Goal: Task Accomplishment & Management: Manage account settings

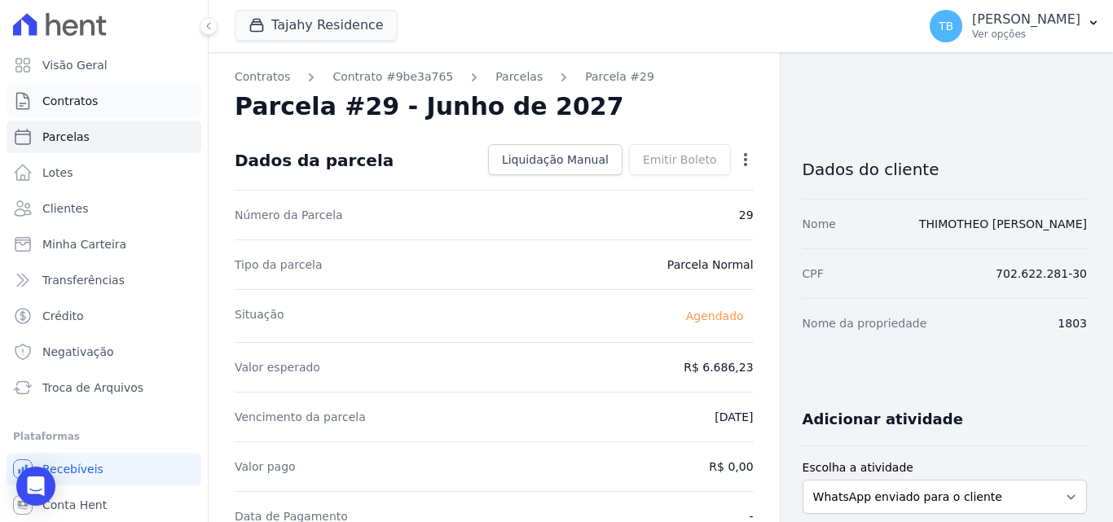
click at [74, 113] on link "Contratos" at bounding box center [104, 101] width 195 height 33
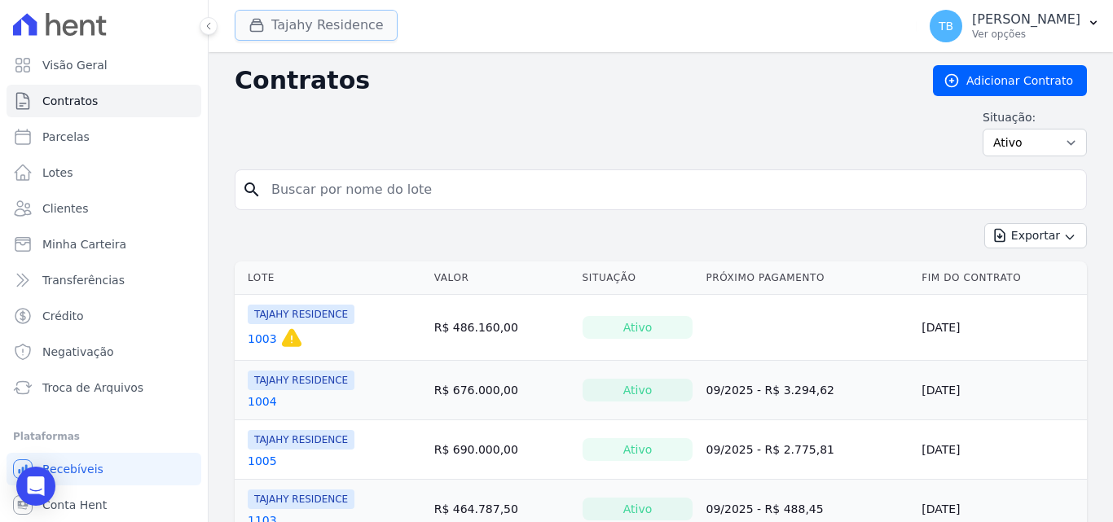
click at [351, 21] on button "Tajahy Residence" at bounding box center [316, 25] width 163 height 31
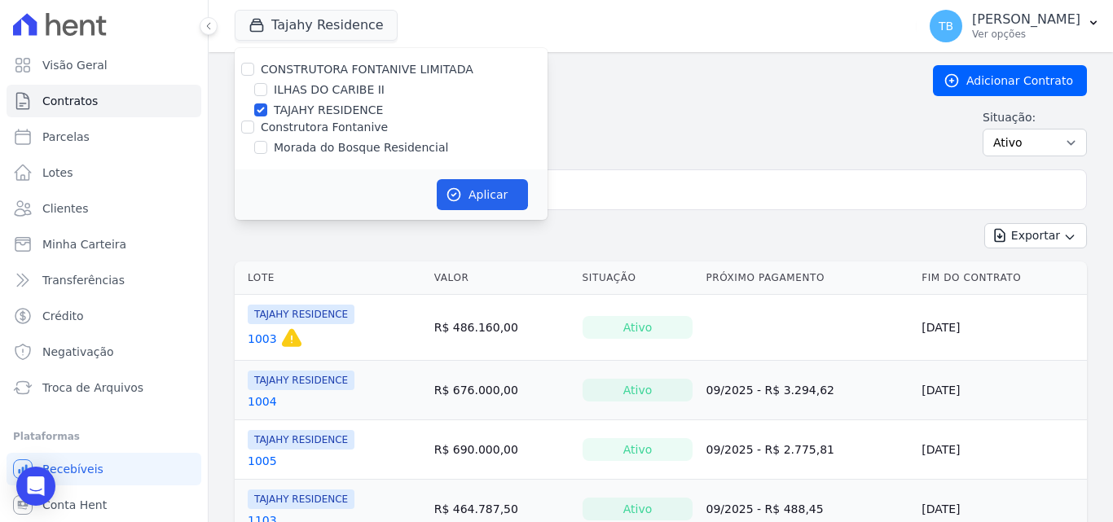
click at [335, 85] on label "ILHAS DO CARIBE II" at bounding box center [329, 89] width 111 height 17
click at [267, 85] on input "ILHAS DO CARIBE II" at bounding box center [260, 89] width 13 height 13
checkbox input "true"
click at [259, 108] on input "TAJAHY RESIDENCE" at bounding box center [260, 109] width 13 height 13
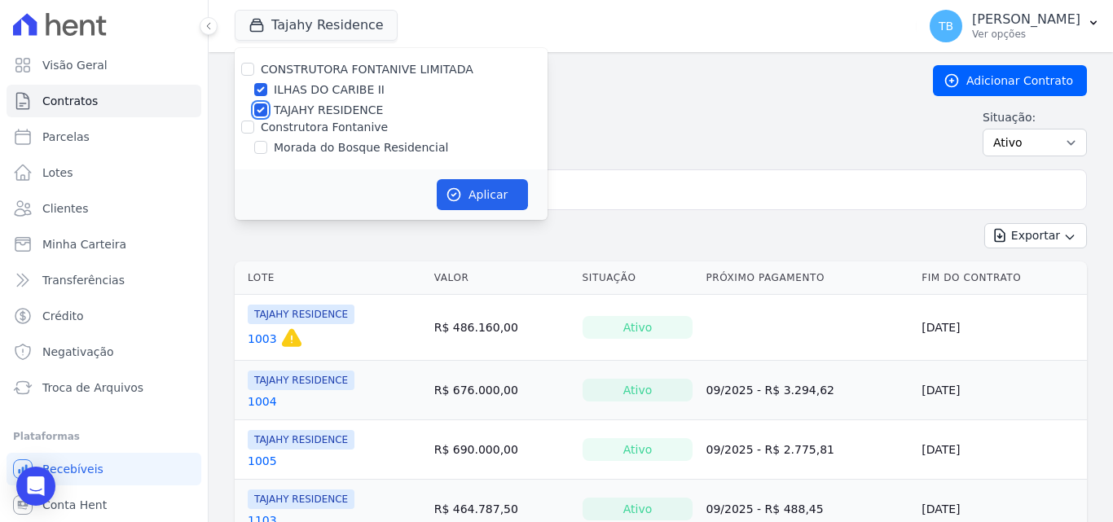
checkbox input "false"
click at [473, 200] on button "Aplicar" at bounding box center [482, 194] width 91 height 31
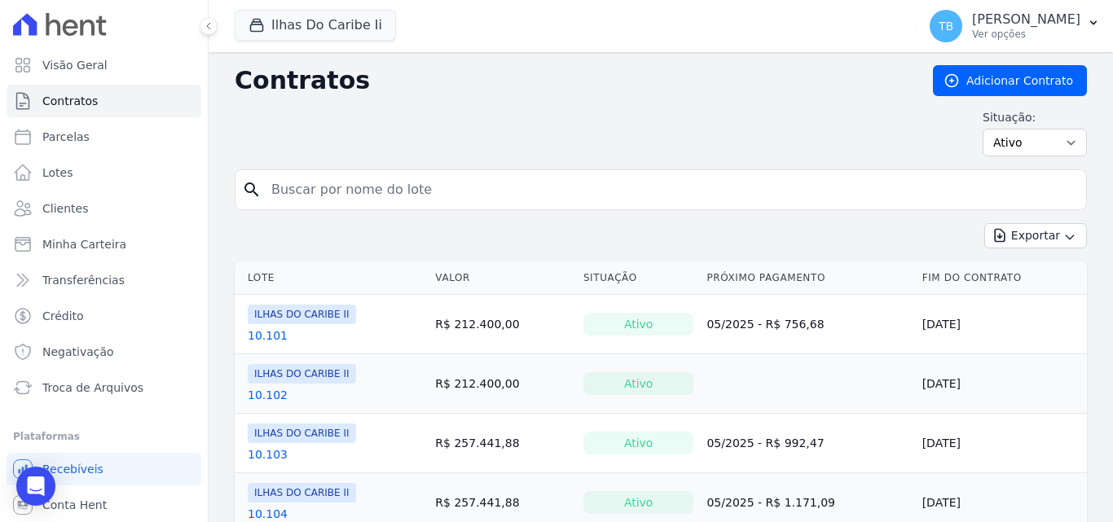
click at [297, 186] on input "search" at bounding box center [671, 190] width 818 height 33
type input "3.103"
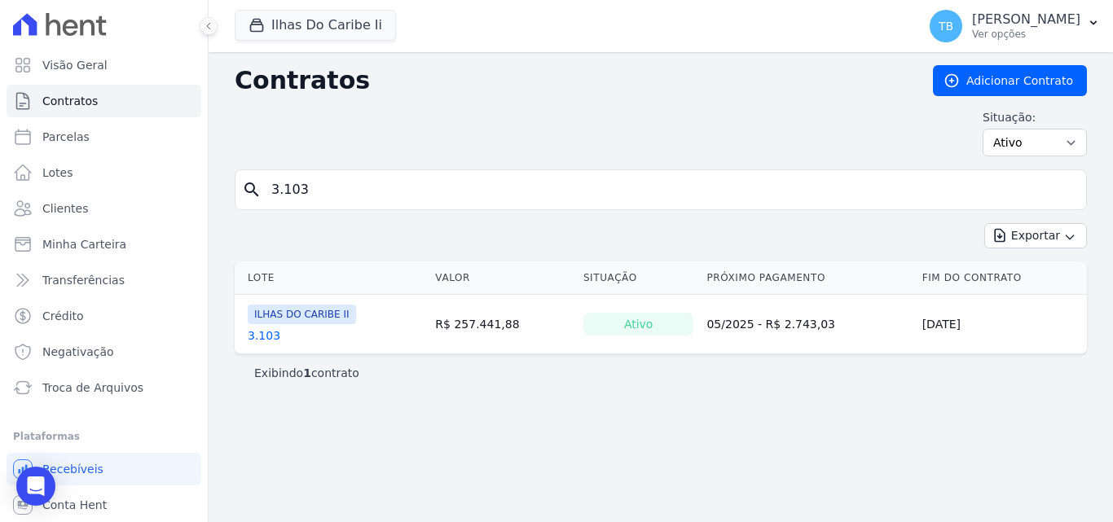
click at [265, 336] on link "3.103" at bounding box center [264, 336] width 33 height 16
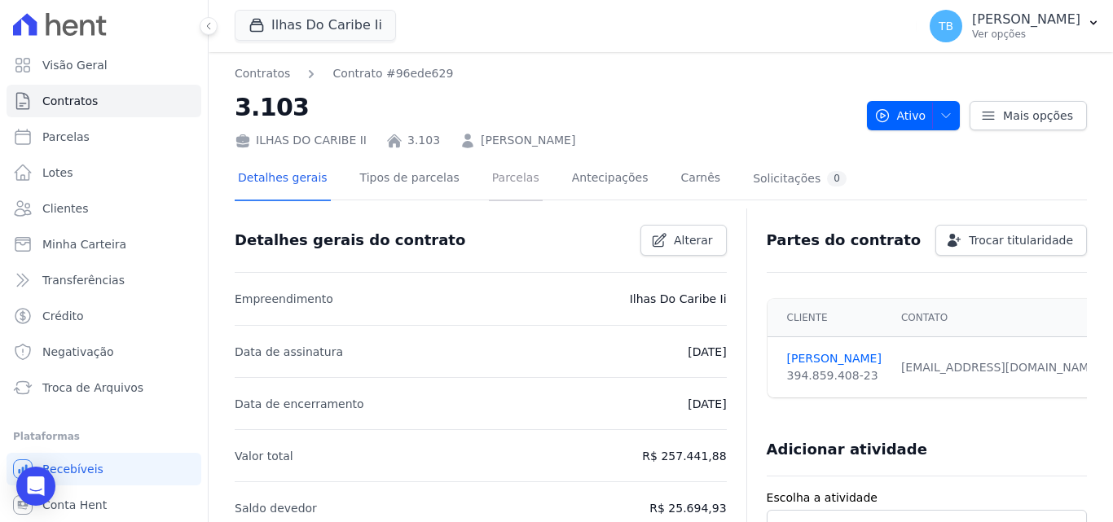
click at [498, 184] on link "Parcelas" at bounding box center [516, 179] width 54 height 43
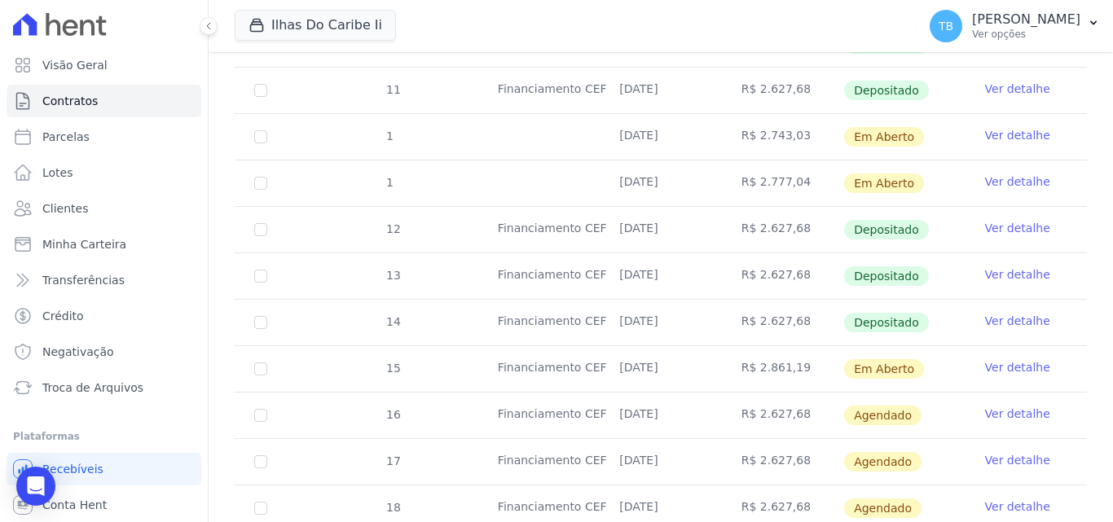
scroll to position [635, 0]
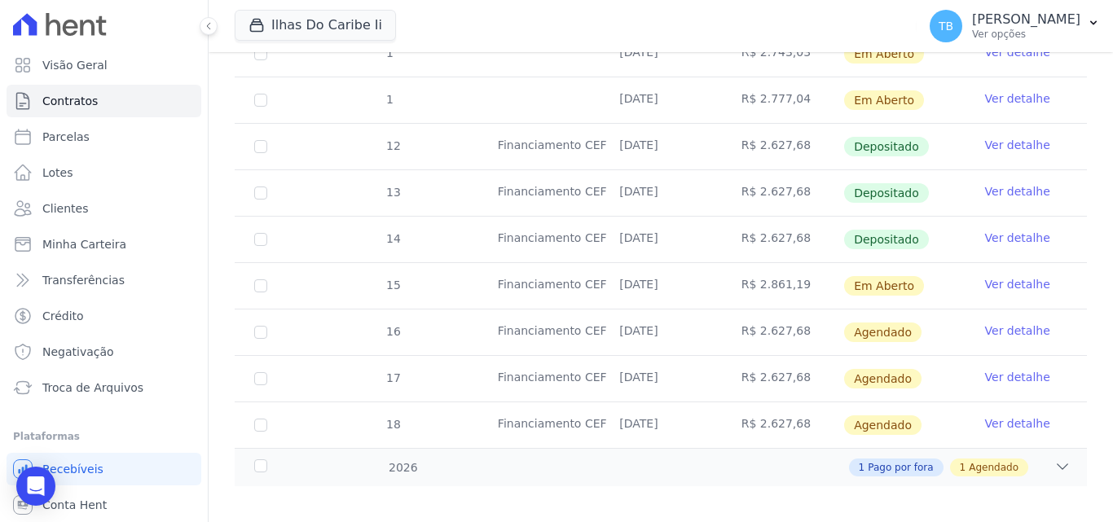
click at [1027, 276] on link "Ver detalhe" at bounding box center [1017, 284] width 65 height 16
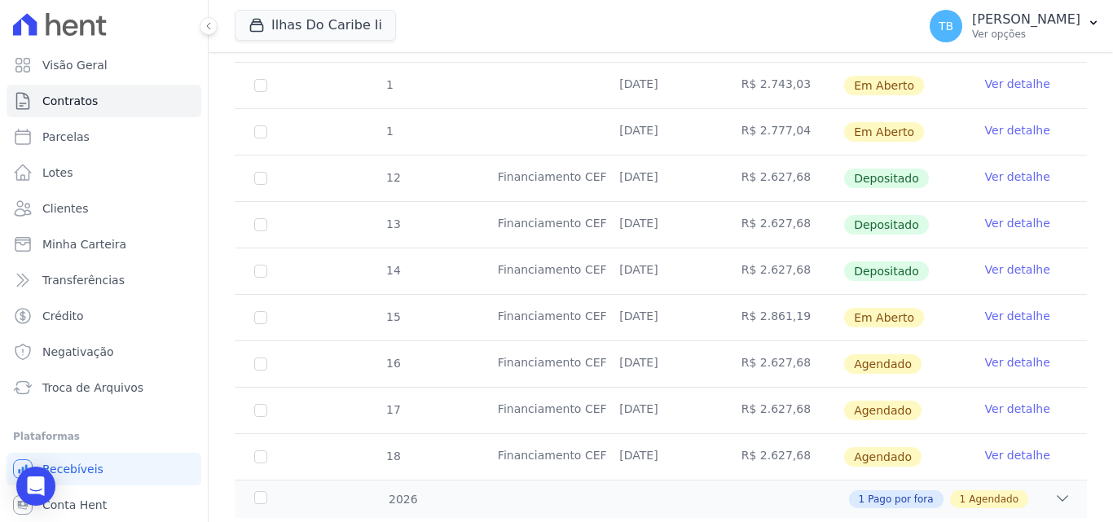
scroll to position [635, 0]
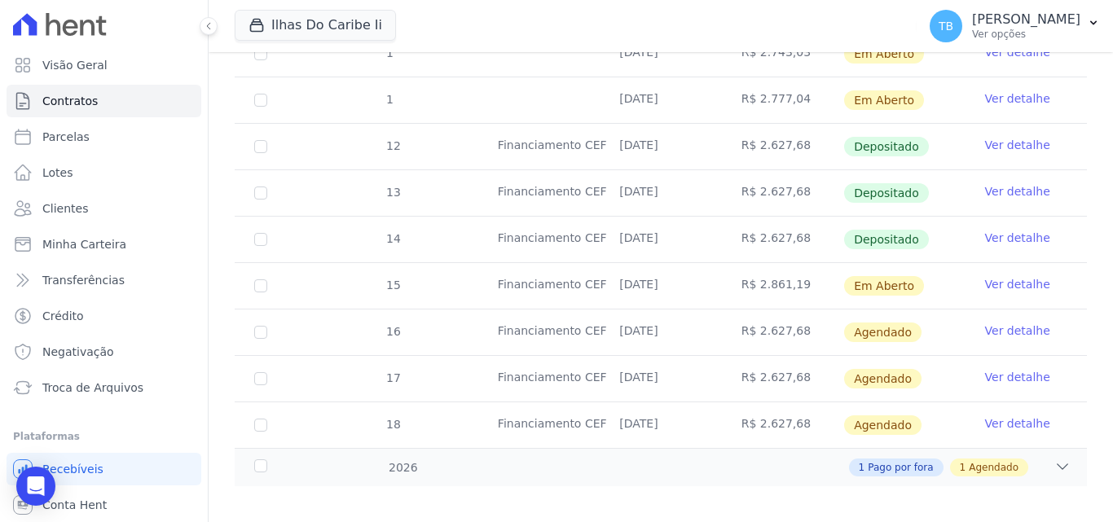
click at [1006, 230] on link "Ver detalhe" at bounding box center [1017, 238] width 65 height 16
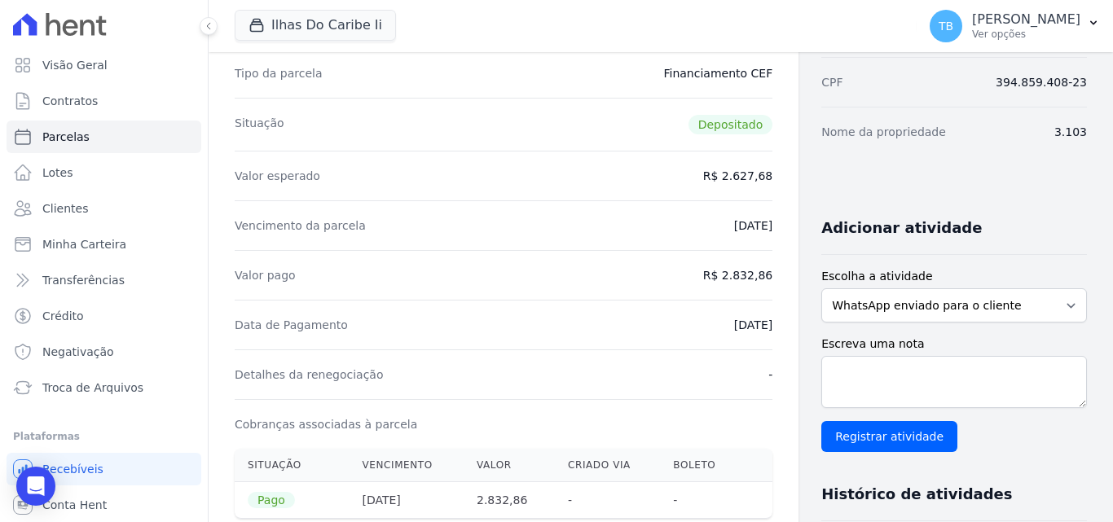
scroll to position [326, 0]
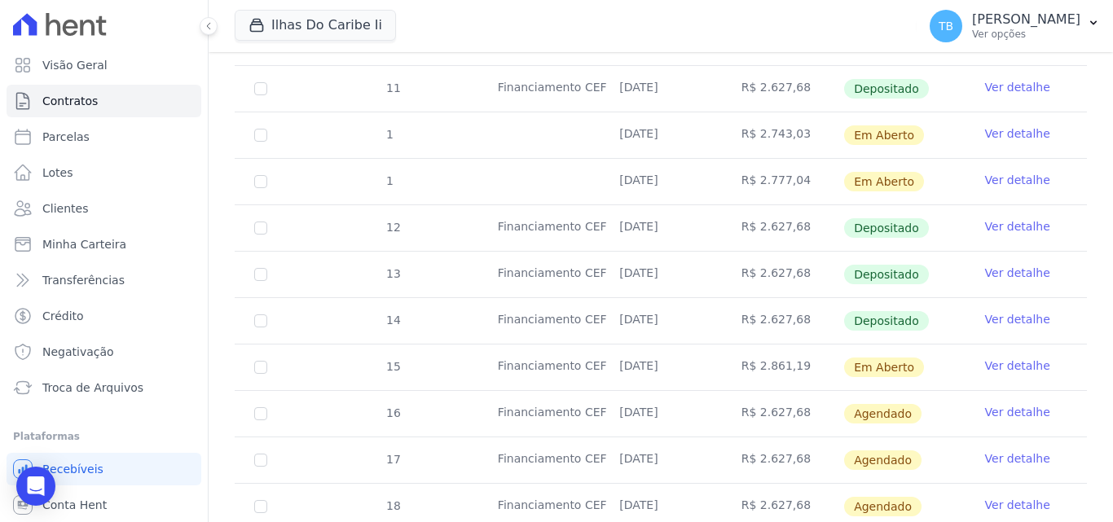
scroll to position [472, 0]
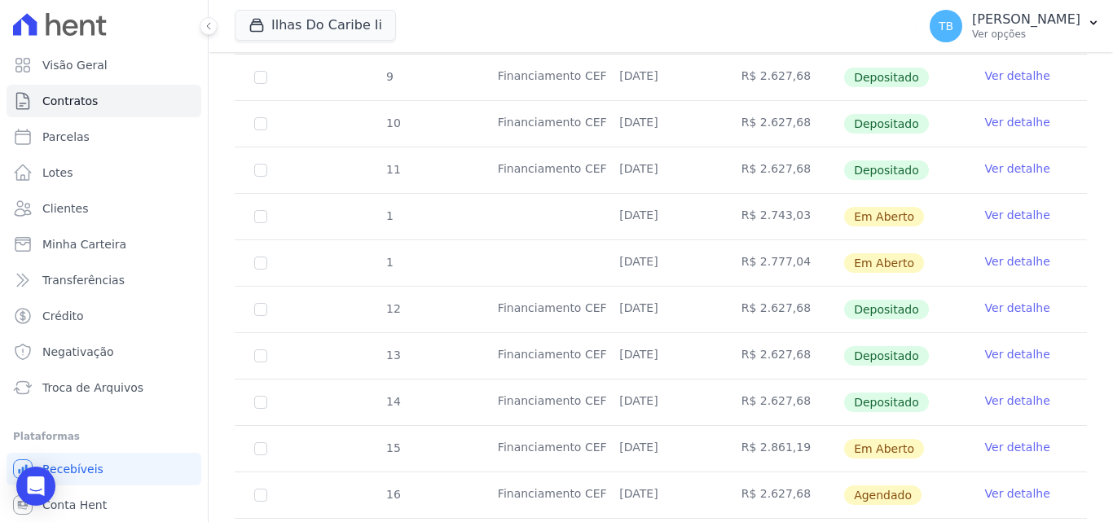
click at [1001, 207] on link "Ver detalhe" at bounding box center [1017, 215] width 65 height 16
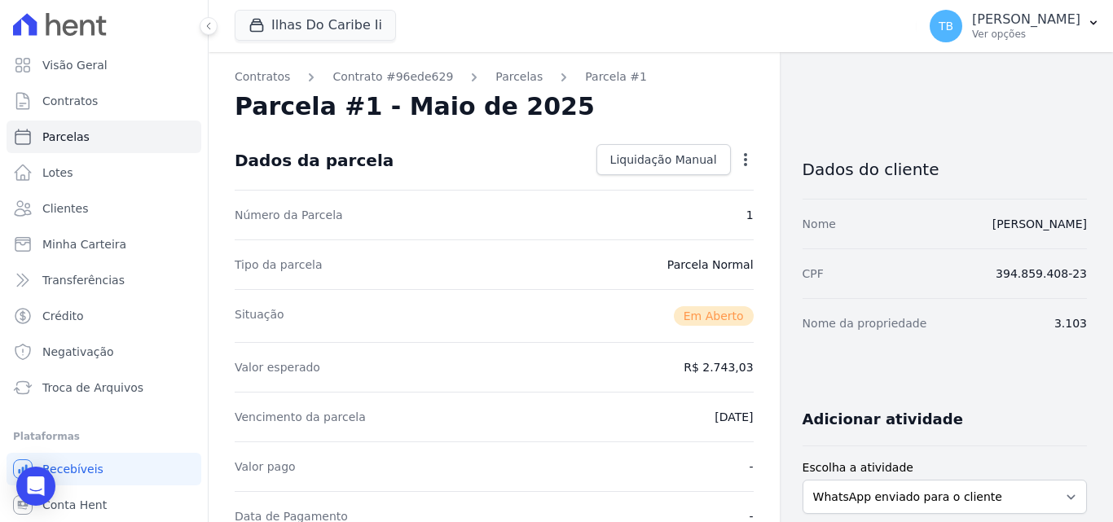
click at [739, 162] on icon "button" at bounding box center [746, 160] width 16 height 16
click at [469, 134] on div "Dados da parcela Liquidação Manual Liquidação Manual Data de Pagamento [DATE] […" at bounding box center [494, 160] width 519 height 59
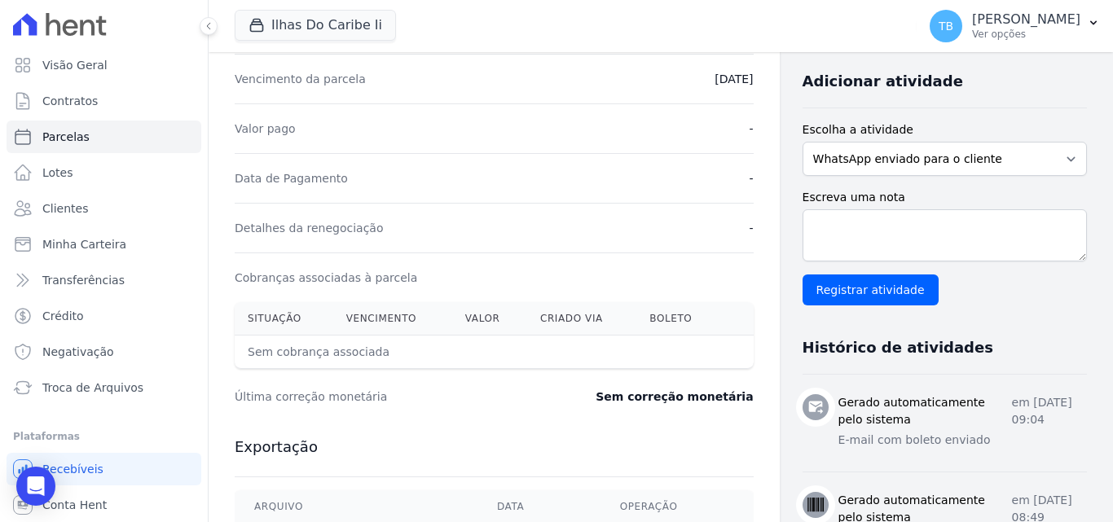
scroll to position [407, 0]
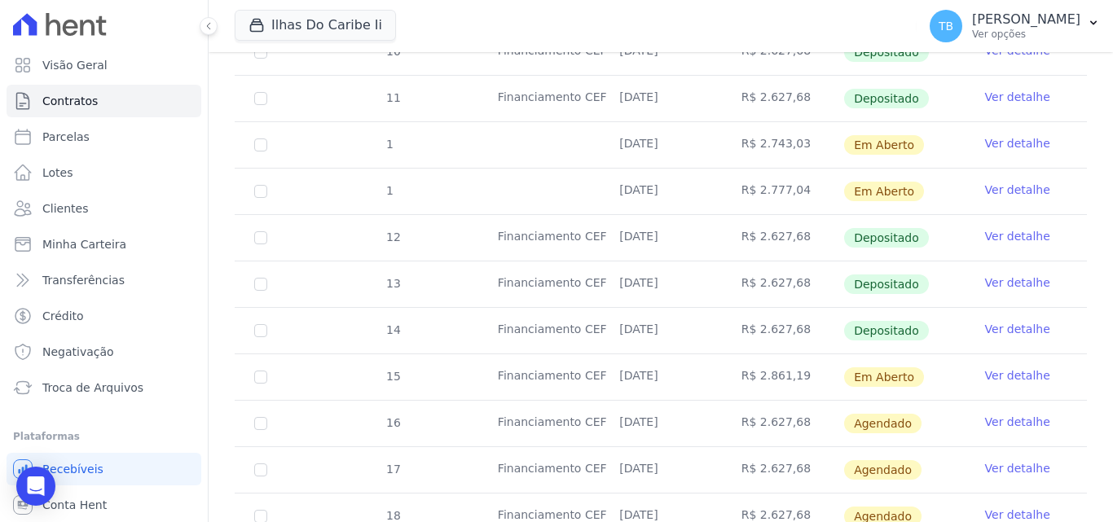
scroll to position [635, 0]
